Goal: Task Accomplishment & Management: Manage account settings

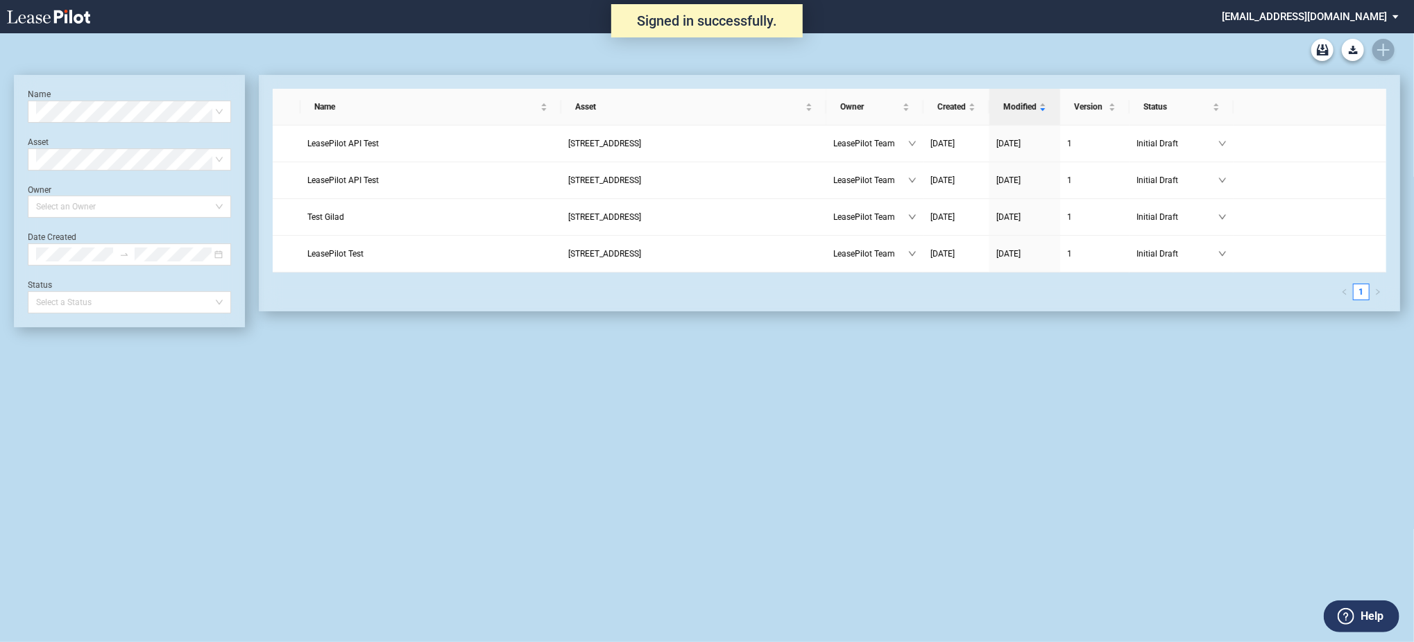
click at [1318, 21] on md-select "admin@leasepilot.co Change Password 2-Factor Authentication Admin Area Form Man…" at bounding box center [1315, 15] width 190 height 31
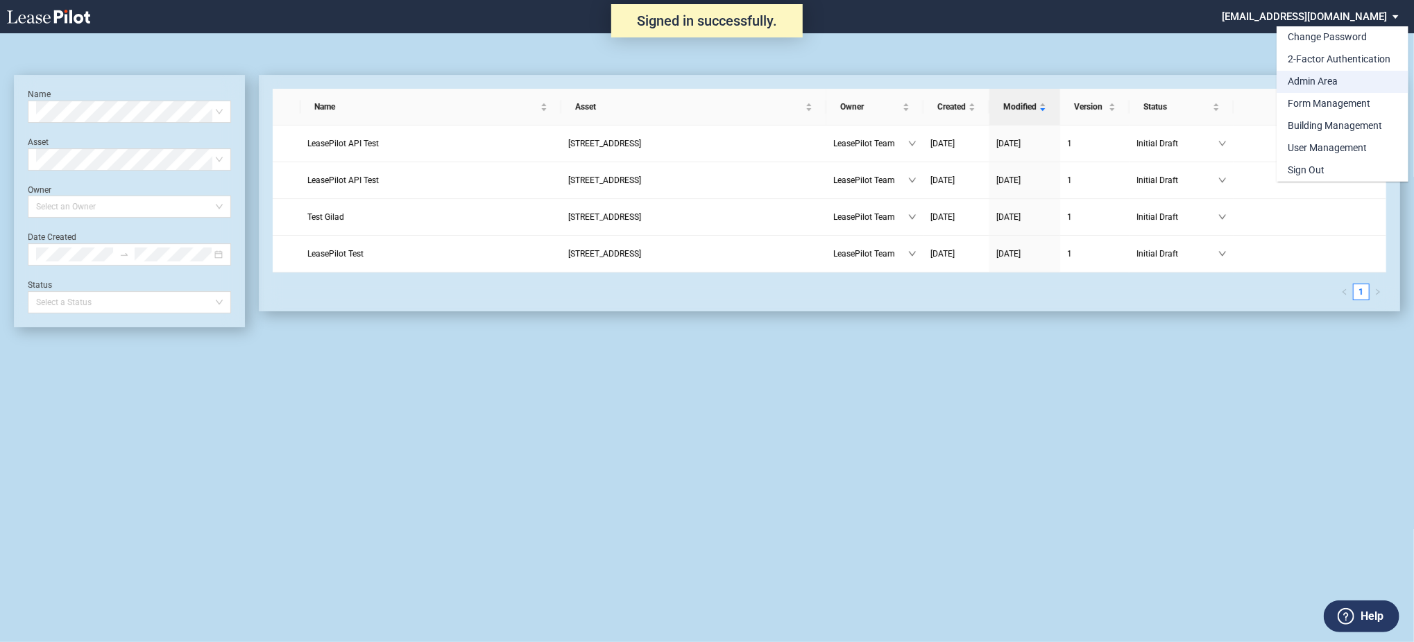
click at [1317, 78] on div "Admin Area" at bounding box center [1312, 82] width 50 height 14
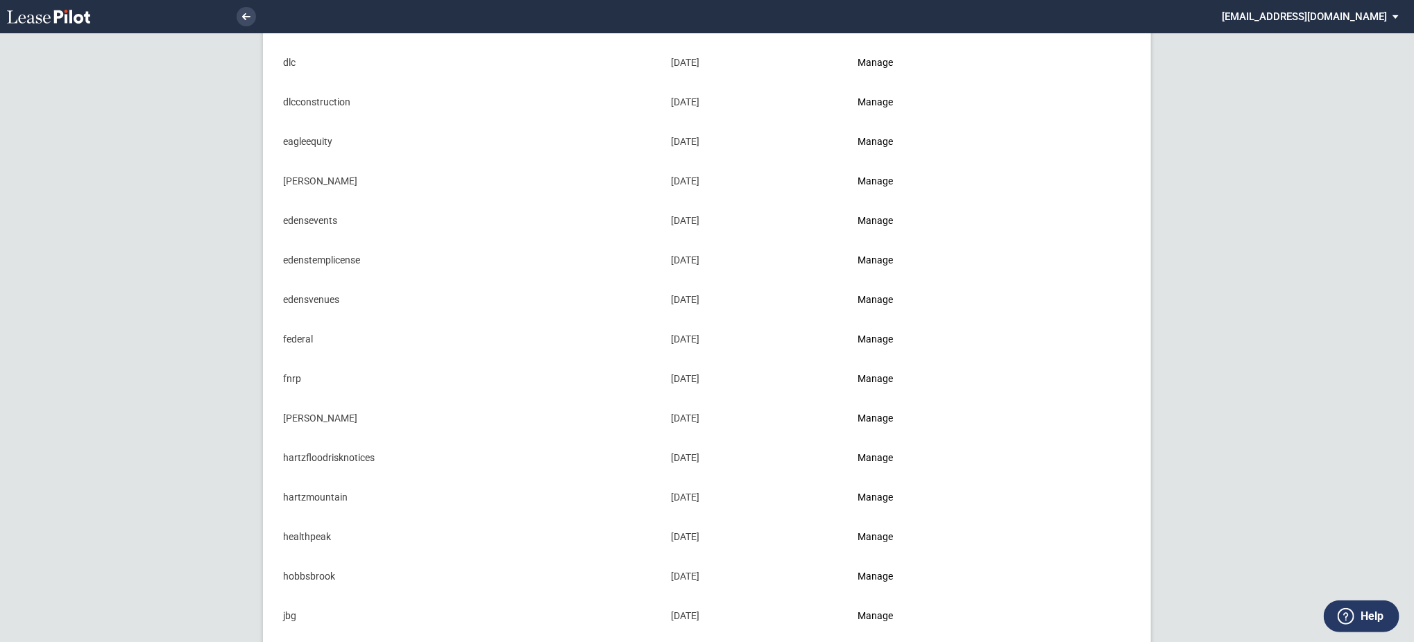
scroll to position [647, 0]
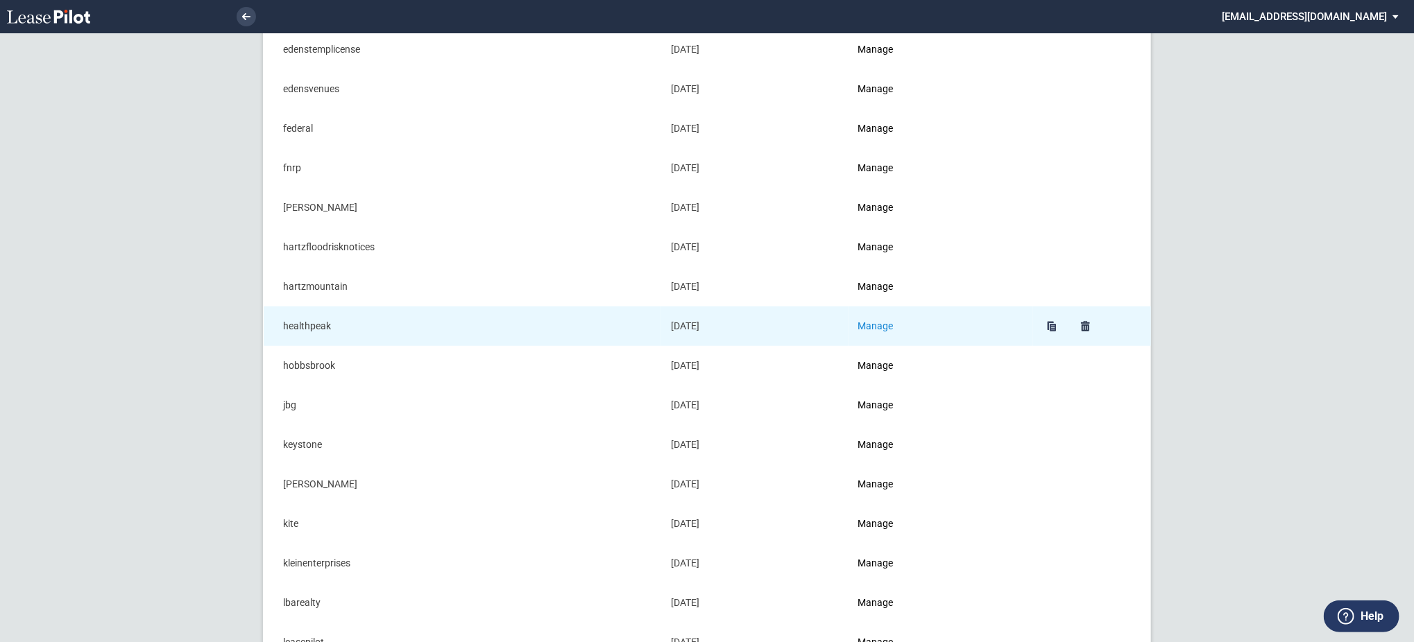
click at [880, 327] on link "Manage" at bounding box center [875, 325] width 35 height 11
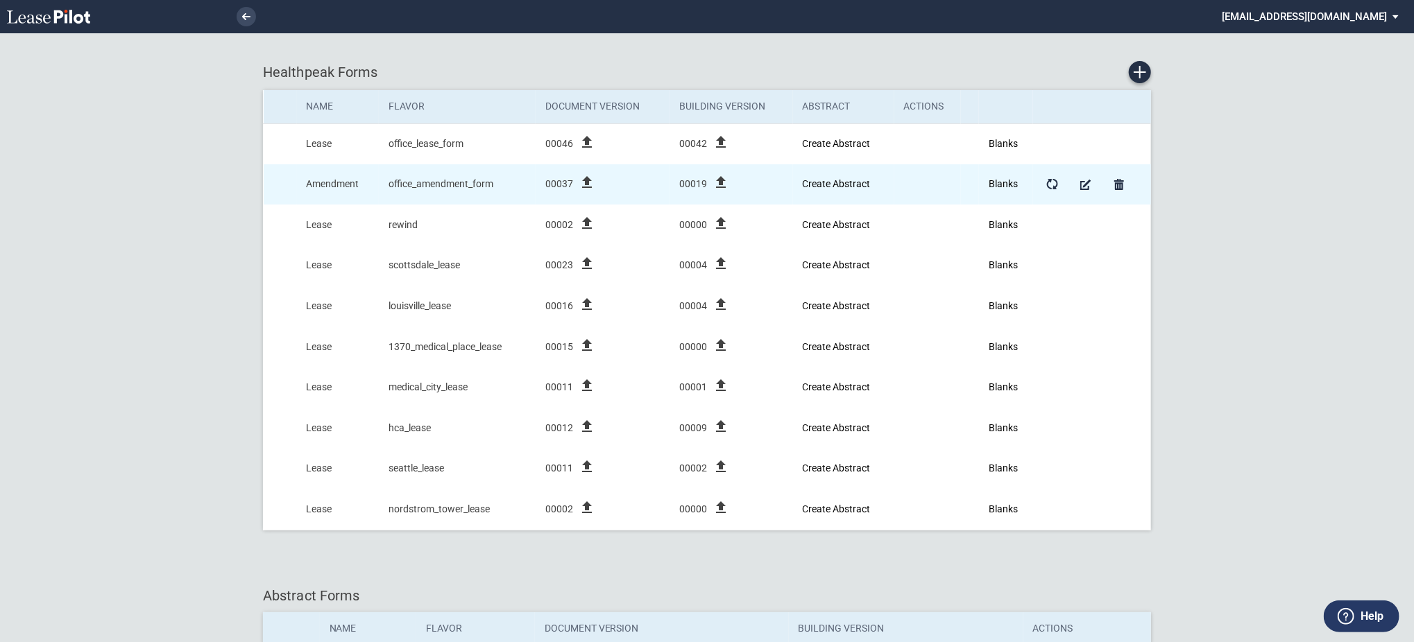
click at [592, 181] on icon "file_upload" at bounding box center [587, 182] width 17 height 17
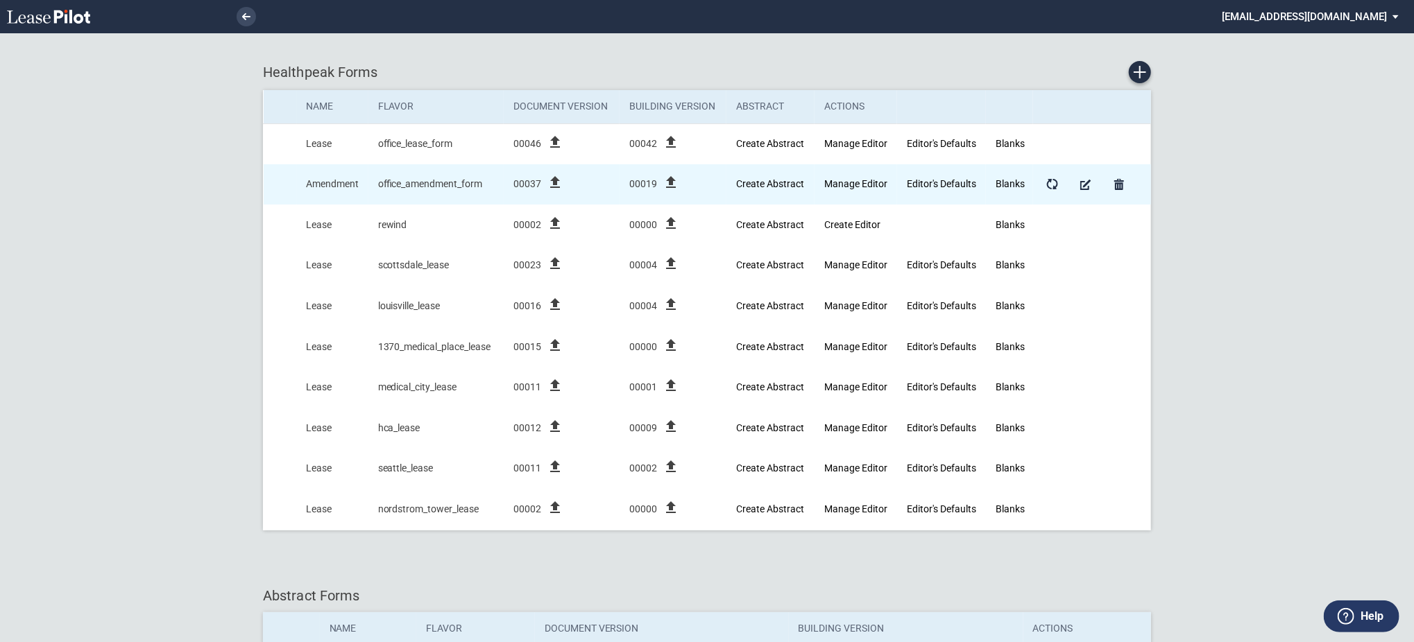
click at [553, 180] on icon "file_upload" at bounding box center [555, 182] width 17 height 17
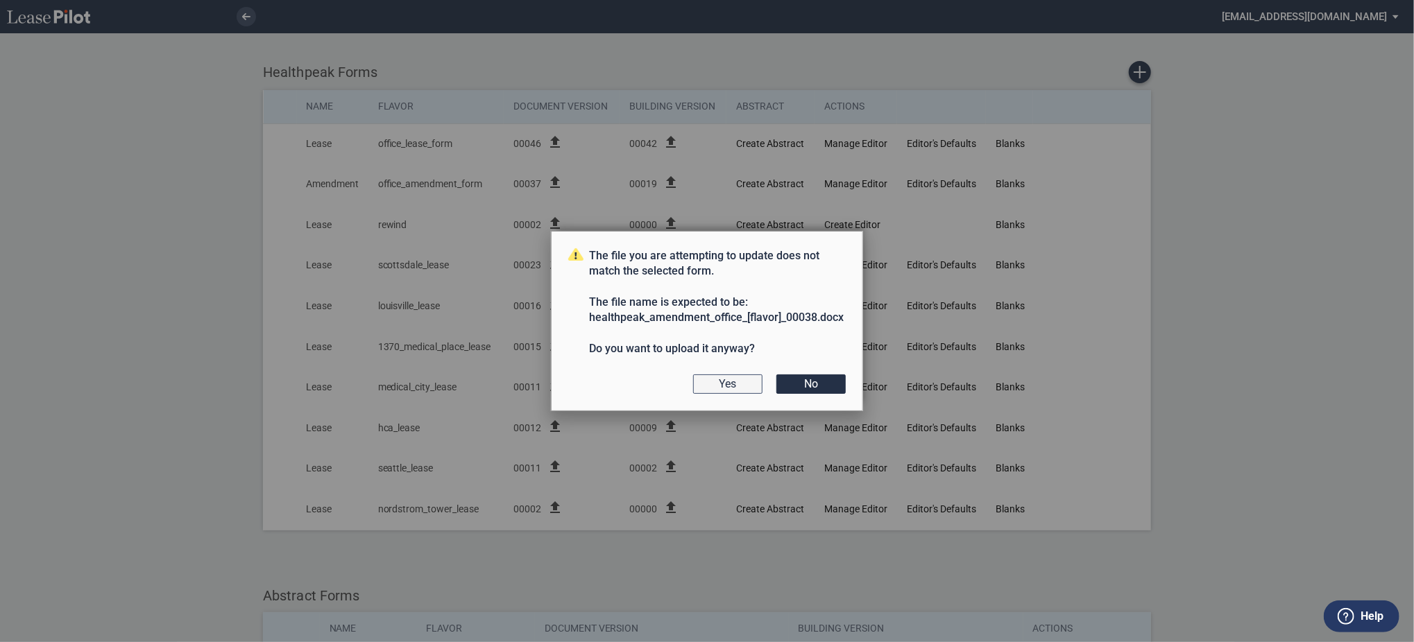
click at [733, 385] on button "Yes" at bounding box center [727, 384] width 69 height 19
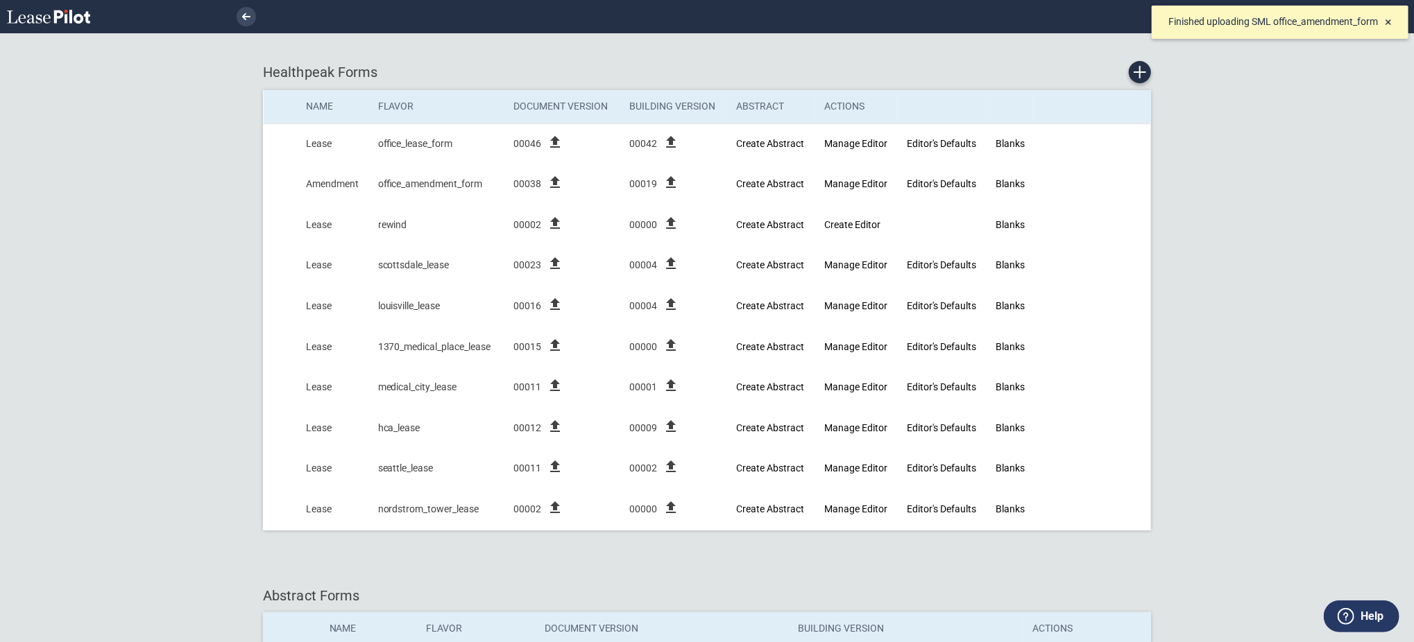
click at [1392, 21] on div "Finished uploading SML office_amendment_form ×" at bounding box center [1280, 22] width 257 height 33
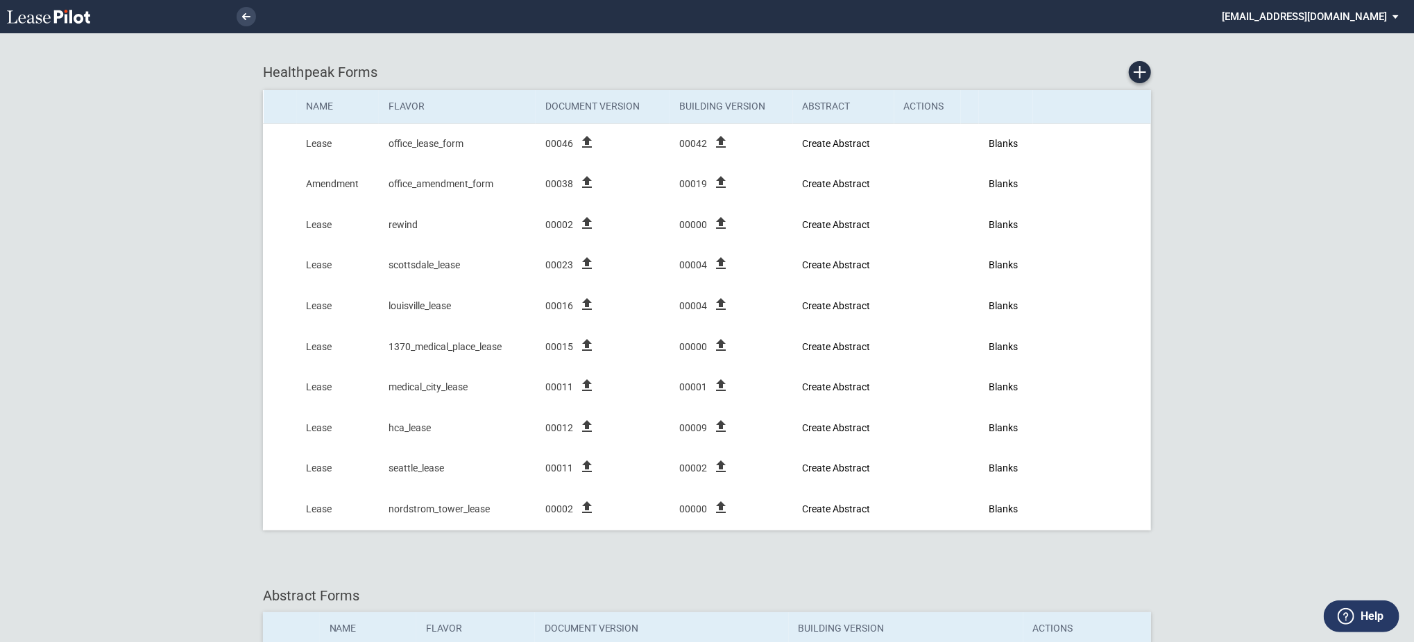
drag, startPoint x: 1365, startPoint y: 19, endPoint x: 1344, endPoint y: 76, distance: 61.5
click at [1364, 22] on md-select "[EMAIL_ADDRESS][DOMAIN_NAME] Change Password 2-Factor Authentication Admin Area…" at bounding box center [1315, 15] width 190 height 31
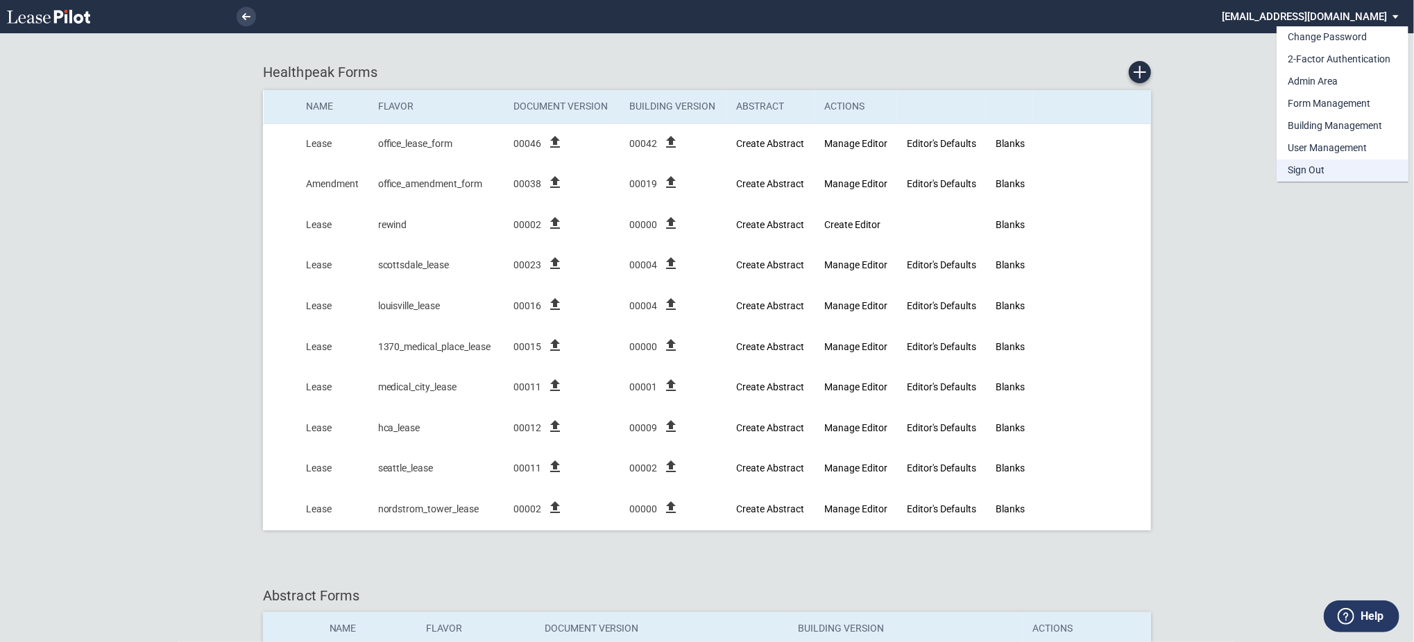
click at [1307, 164] on div "Sign Out" at bounding box center [1305, 171] width 37 height 14
